Goal: Browse casually

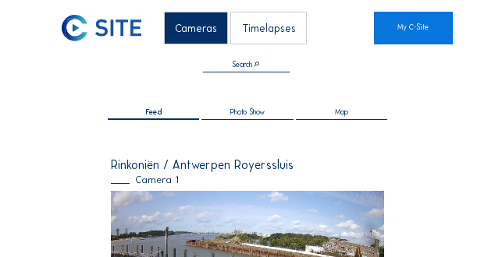
scroll to position [832, 0]
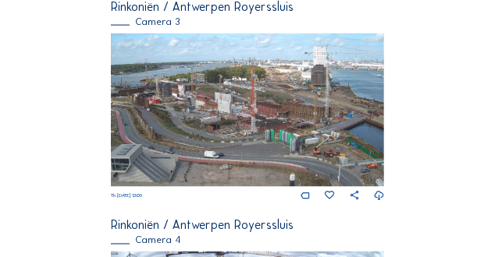
scroll to position [825, 0]
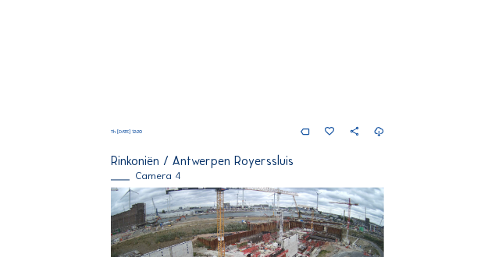
scroll to position [845, 0]
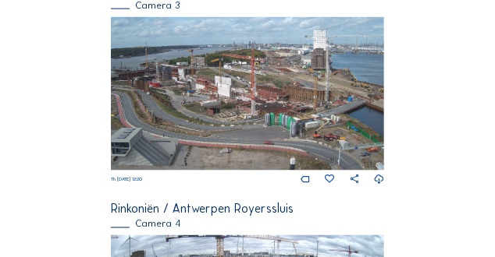
click at [197, 108] on img at bounding box center [248, 94] width 274 height 154
